Goal: Communication & Community: Answer question/provide support

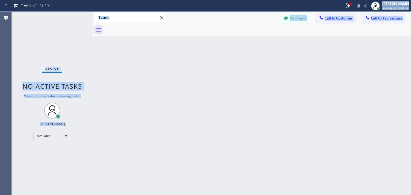
drag, startPoint x: 306, startPoint y: 161, endPoint x: 331, endPoint y: -23, distance: 186.4
click at [331, 0] on html "Status report Issues detected These issues could affect your workflow. Please c…" at bounding box center [205, 97] width 411 height 195
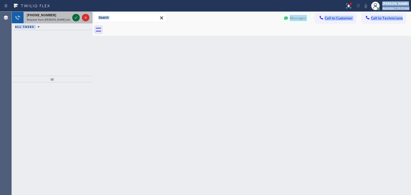
click at [75, 17] on icon at bounding box center [76, 17] width 6 height 6
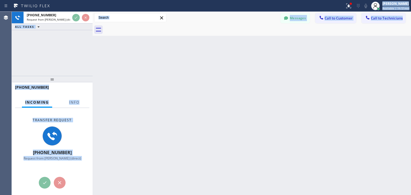
click at [255, 32] on div at bounding box center [257, 30] width 307 height 12
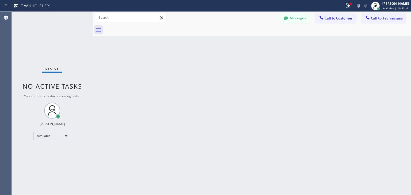
click at [345, 23] on div "Messages Call to Customer Call to Technicians Outbound call Location Profession…" at bounding box center [252, 18] width 319 height 12
drag, startPoint x: 345, startPoint y: 21, endPoint x: 230, endPoint y: 115, distance: 148.3
click at [230, 115] on div "Back to Dashboard Change Sender ID Customers Technicians [PERSON_NAME] [DATE] 0…" at bounding box center [252, 104] width 319 height 184
click at [338, 20] on span "Call to Customer" at bounding box center [339, 18] width 28 height 5
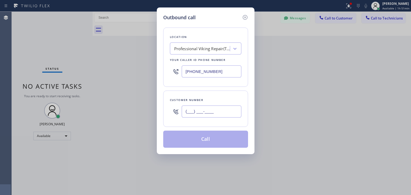
paste input "650) 576-8253"
click at [227, 116] on input "[PHONE_NUMBER]" at bounding box center [212, 112] width 60 height 12
type input "[PHONE_NUMBER]"
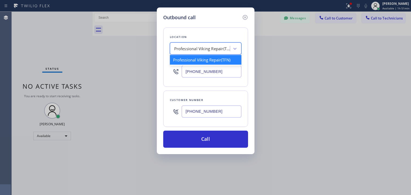
click at [207, 49] on div "Professional Viking Repair(TFN)" at bounding box center [202, 49] width 56 height 6
paste input "5 Star Appliance Repair"
type input "5 Star Appliance Repair"
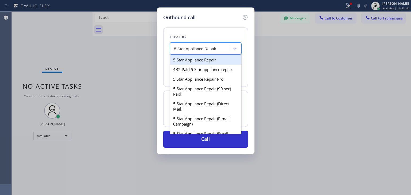
click at [210, 61] on div "5 Star Appliance Repair" at bounding box center [205, 60] width 71 height 10
type input "[PHONE_NUMBER]"
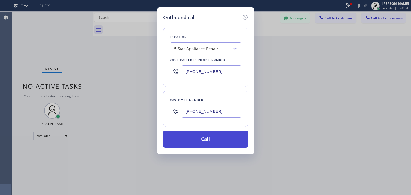
click at [205, 140] on button "Call" at bounding box center [205, 139] width 85 height 17
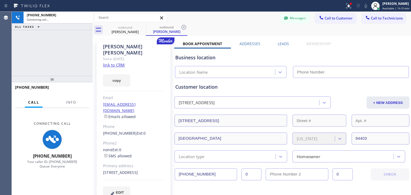
type input "[PHONE_NUMBER]"
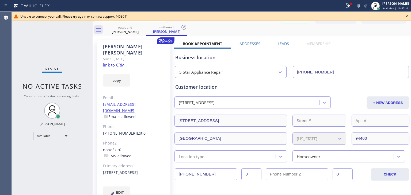
click at [405, 15] on icon at bounding box center [407, 16] width 6 height 6
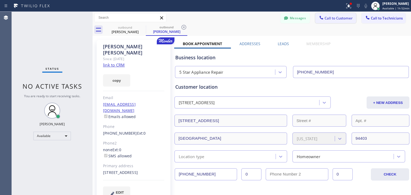
click at [345, 18] on span "Call to Customer" at bounding box center [339, 18] width 28 height 5
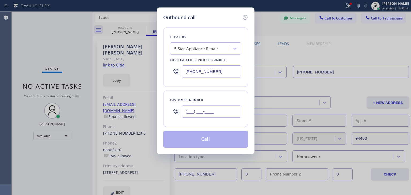
paste input "650) 576-8253"
click at [201, 107] on input "[PHONE_NUMBER]" at bounding box center [212, 112] width 60 height 12
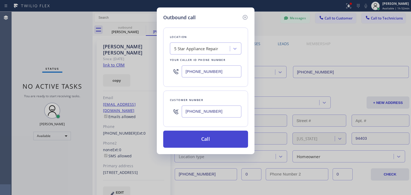
type input "[PHONE_NUMBER]"
click at [230, 141] on button "Call" at bounding box center [205, 139] width 85 height 17
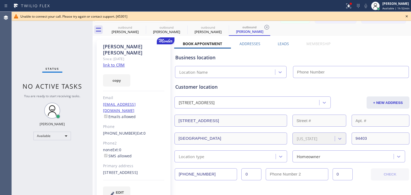
type input "[PHONE_NUMBER]"
click at [406, 13] on icon at bounding box center [407, 16] width 6 height 6
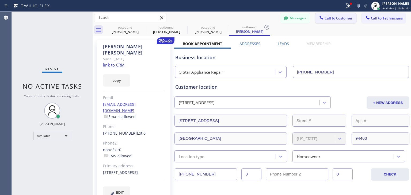
click at [335, 22] on button "Call to Customer" at bounding box center [335, 18] width 41 height 10
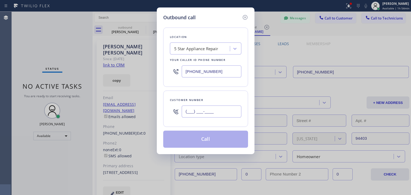
paste input "415) 350-1159"
click at [219, 110] on input "[PHONE_NUMBER]" at bounding box center [212, 112] width 60 height 12
type input "[PHONE_NUMBER]"
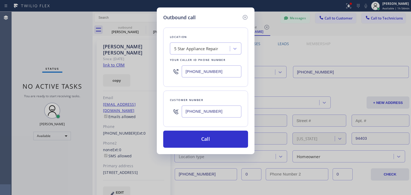
drag, startPoint x: 200, startPoint y: 60, endPoint x: 205, endPoint y: 54, distance: 7.9
click at [205, 54] on div "Location 5 Star Appliance Repair Your caller id phone number [PHONE_NUMBER]" at bounding box center [205, 57] width 85 height 59
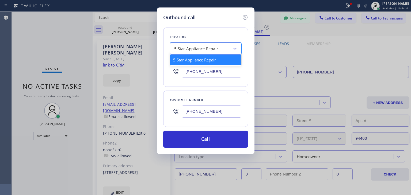
paste input "Samsung Appliance Repairs [GEOGRAPHIC_DATA]"
type input "Samsung Appliance Repairs [GEOGRAPHIC_DATA]"
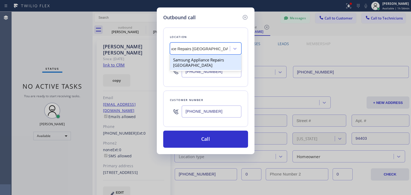
click at [209, 60] on div "Samsung Appliance Repairs [GEOGRAPHIC_DATA]" at bounding box center [205, 62] width 71 height 15
type input "[PHONE_NUMBER]"
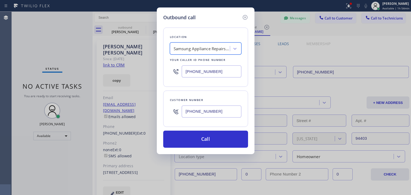
scroll to position [0, 0]
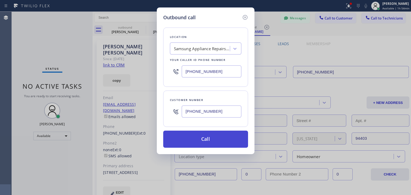
click at [199, 137] on button "Call" at bounding box center [205, 139] width 85 height 17
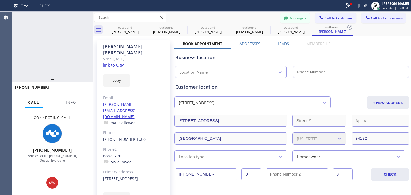
type input "[PHONE_NUMBER]"
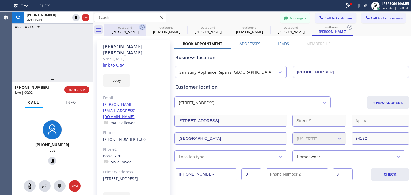
click at [145, 27] on icon at bounding box center [142, 27] width 5 height 5
click at [0, 0] on icon at bounding box center [0, 0] width 0 height 0
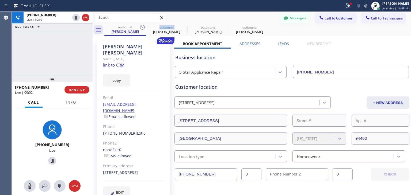
click at [145, 27] on icon at bounding box center [142, 27] width 5 height 5
type input "[PHONE_NUMBER]"
click at [0, 0] on icon at bounding box center [0, 0] width 0 height 0
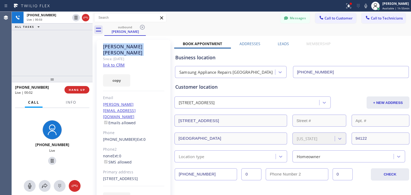
click at [145, 27] on icon at bounding box center [142, 27] width 5 height 5
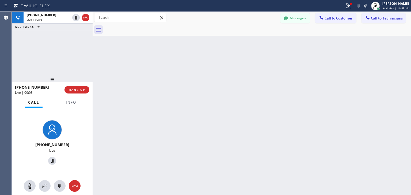
click at [145, 27] on div at bounding box center [257, 30] width 307 height 12
click at [81, 92] on button "HANG UP" at bounding box center [77, 89] width 25 height 7
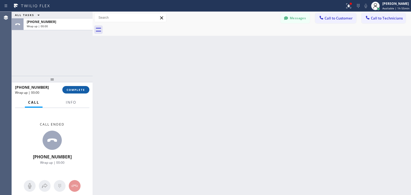
click at [81, 92] on button "COMPLETE" at bounding box center [75, 89] width 27 height 7
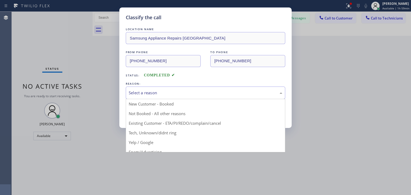
click at [216, 87] on div "Select a reason" at bounding box center [206, 93] width 160 height 13
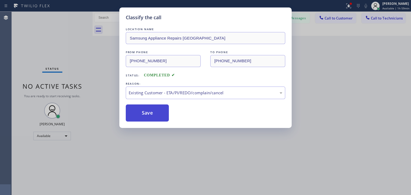
click at [168, 115] on button "Save" at bounding box center [147, 113] width 43 height 17
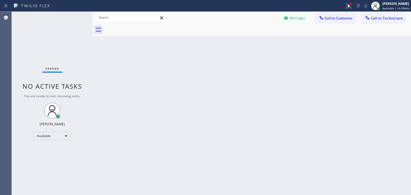
drag, startPoint x: 347, startPoint y: 20, endPoint x: 204, endPoint y: 116, distance: 172.8
click at [204, 116] on div "Back to Dashboard Change Sender ID Customers Technicians [PERSON_NAME] [DATE] 0…" at bounding box center [252, 104] width 319 height 184
click at [321, 22] on button "Call to Customer" at bounding box center [335, 18] width 41 height 10
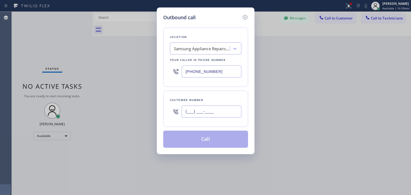
click at [210, 111] on input "(___) ___-____" at bounding box center [212, 112] width 60 height 12
paste input "650) 576-8253"
type input "[PHONE_NUMBER]"
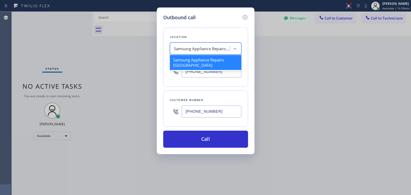
paste input "5 Star Appliance Repair"
type input "5 Star Appliance Repair"
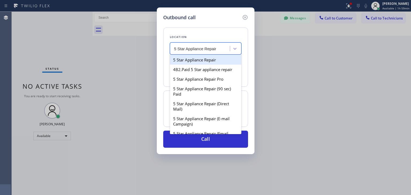
click at [204, 58] on div "5 Star Appliance Repair" at bounding box center [205, 60] width 71 height 10
type input "[PHONE_NUMBER]"
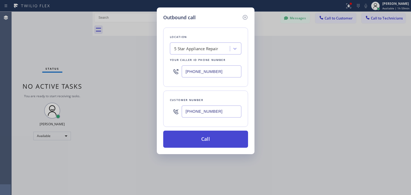
click at [195, 143] on button "Call" at bounding box center [205, 139] width 85 height 17
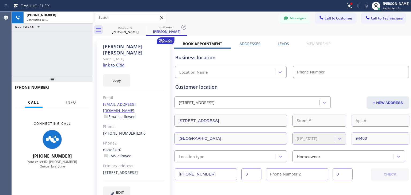
type input "[PHONE_NUMBER]"
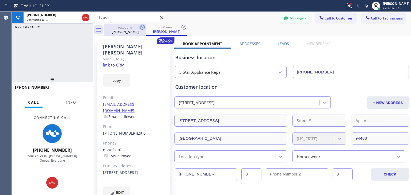
click at [144, 28] on icon at bounding box center [142, 27] width 6 height 6
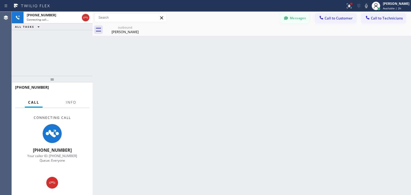
click at [0, 0] on icon at bounding box center [0, 0] width 0 height 0
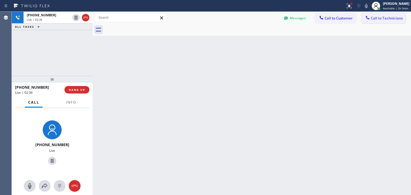
click at [403, 18] on button "Call to Technicians" at bounding box center [384, 18] width 44 height 10
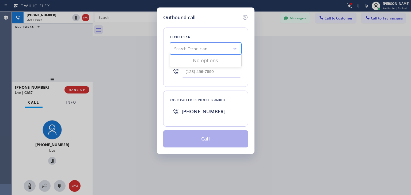
click at [218, 46] on div "Search Technician" at bounding box center [201, 48] width 58 height 9
type input "[PERSON_NAME]"
click at [205, 59] on div "[PERSON_NAME]" at bounding box center [205, 60] width 71 height 10
type input "[PHONE_NUMBER]"
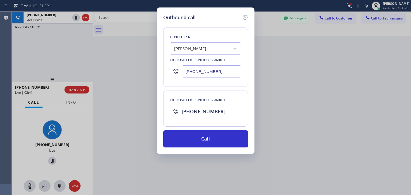
click at [217, 73] on input "[PHONE_NUMBER]" at bounding box center [212, 72] width 60 height 12
drag, startPoint x: 217, startPoint y: 73, endPoint x: 185, endPoint y: 74, distance: 31.9
click at [185, 74] on input "[PHONE_NUMBER]" at bounding box center [212, 72] width 60 height 12
drag, startPoint x: 185, startPoint y: 74, endPoint x: 227, endPoint y: 74, distance: 42.0
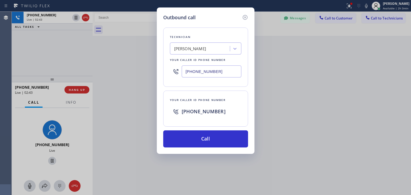
click at [227, 74] on input "[PHONE_NUMBER]" at bounding box center [212, 72] width 60 height 12
click at [221, 74] on input "[PHONE_NUMBER]" at bounding box center [212, 72] width 60 height 12
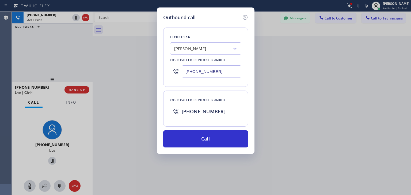
click at [221, 74] on input "[PHONE_NUMBER]" at bounding box center [212, 72] width 60 height 12
click at [220, 76] on input "[PHONE_NUMBER]" at bounding box center [212, 72] width 60 height 12
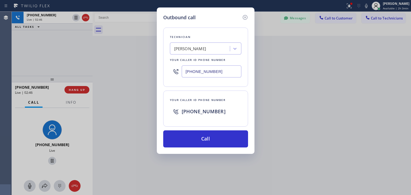
click at [220, 76] on input "[PHONE_NUMBER]" at bounding box center [212, 72] width 60 height 12
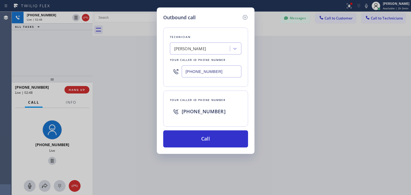
click at [220, 76] on input "[PHONE_NUMBER]" at bounding box center [212, 72] width 60 height 12
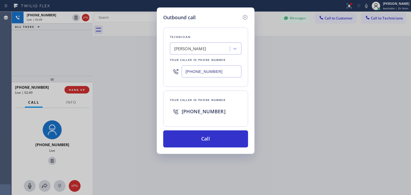
click at [220, 76] on input "[PHONE_NUMBER]" at bounding box center [212, 72] width 60 height 12
click at [226, 75] on input "[PHONE_NUMBER]" at bounding box center [212, 72] width 60 height 12
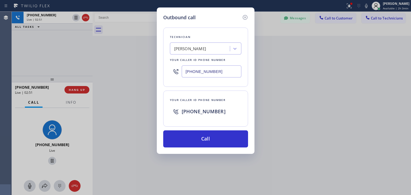
click at [226, 75] on input "[PHONE_NUMBER]" at bounding box center [212, 72] width 60 height 12
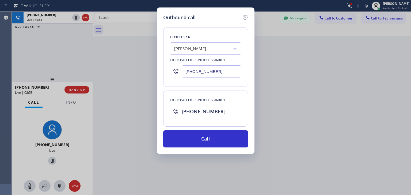
click at [226, 75] on input "[PHONE_NUMBER]" at bounding box center [212, 72] width 60 height 12
click at [220, 75] on input "[PHONE_NUMBER]" at bounding box center [212, 72] width 60 height 12
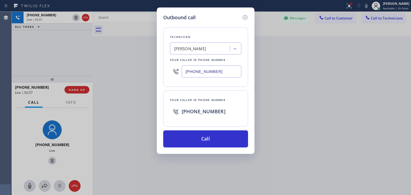
click at [220, 75] on input "[PHONE_NUMBER]" at bounding box center [212, 72] width 60 height 12
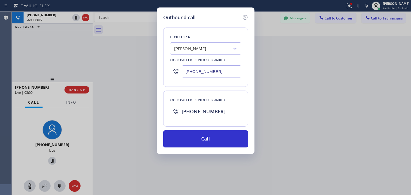
click at [220, 75] on input "[PHONE_NUMBER]" at bounding box center [212, 72] width 60 height 12
click at [221, 71] on input "[PHONE_NUMBER]" at bounding box center [212, 72] width 60 height 12
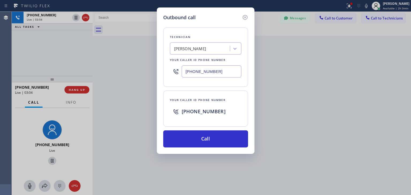
click at [221, 71] on input "[PHONE_NUMBER]" at bounding box center [212, 72] width 60 height 12
click at [219, 73] on input "[PHONE_NUMBER]" at bounding box center [212, 72] width 60 height 12
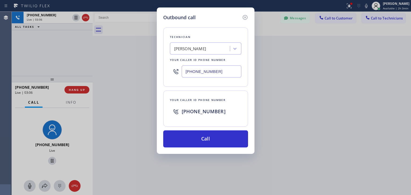
click at [219, 73] on input "[PHONE_NUMBER]" at bounding box center [212, 72] width 60 height 12
click at [219, 74] on input "[PHONE_NUMBER]" at bounding box center [212, 72] width 60 height 12
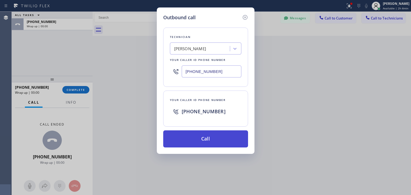
click at [217, 147] on button "Call" at bounding box center [205, 139] width 85 height 17
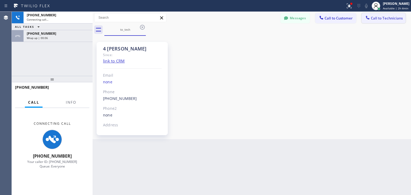
click at [393, 20] on span "Call to Technicians" at bounding box center [387, 18] width 32 height 5
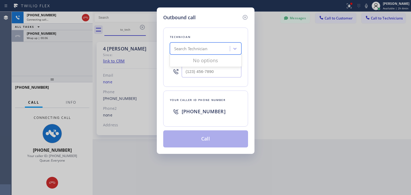
click at [200, 52] on div "Search Technician" at bounding box center [201, 48] width 58 height 9
type input "ol"
click at [246, 15] on icon at bounding box center [245, 17] width 5 height 5
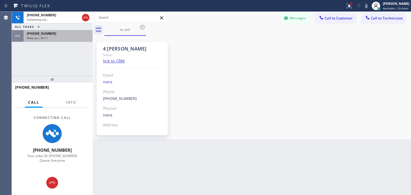
click at [82, 38] on div "Wrap up | 00:11" at bounding box center [58, 38] width 63 height 4
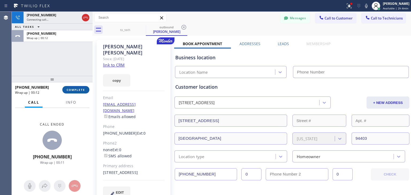
click at [79, 91] on span "COMPLETE" at bounding box center [76, 90] width 18 height 4
type input "[PHONE_NUMBER]"
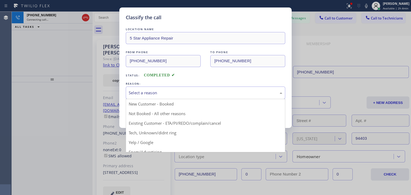
click at [194, 92] on div "Select a reason" at bounding box center [206, 93] width 154 height 6
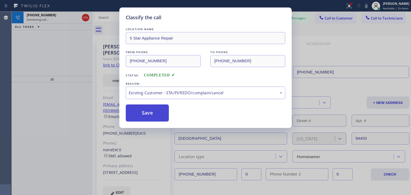
click at [163, 113] on button "Save" at bounding box center [147, 113] width 43 height 17
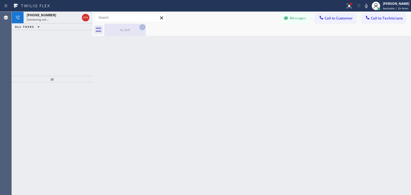
click at [142, 27] on icon at bounding box center [142, 27] width 5 height 5
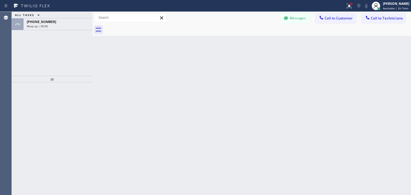
click at [85, 18] on div "ALL TASKS ALL TASKS ACTIVE TASKS TASKS IN WRAP UP [PHONE_NUMBER] Wrap up | 00:00" at bounding box center [52, 21] width 81 height 18
click at [83, 21] on div "[PHONE_NUMBER]" at bounding box center [58, 22] width 63 height 5
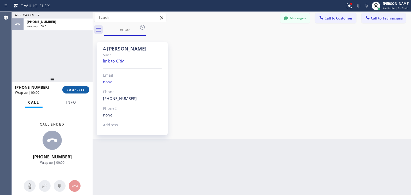
click at [74, 92] on span "COMPLETE" at bounding box center [76, 90] width 18 height 4
